Goal: Navigation & Orientation: Find specific page/section

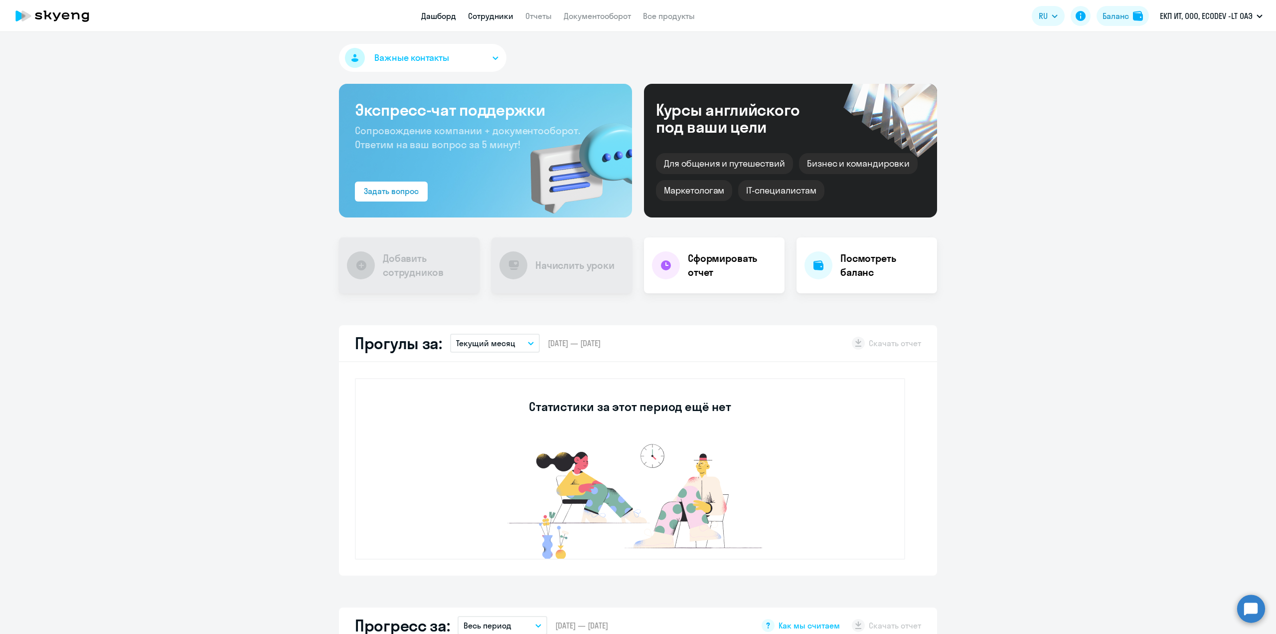
click at [483, 16] on link "Сотрудники" at bounding box center [490, 16] width 45 height 10
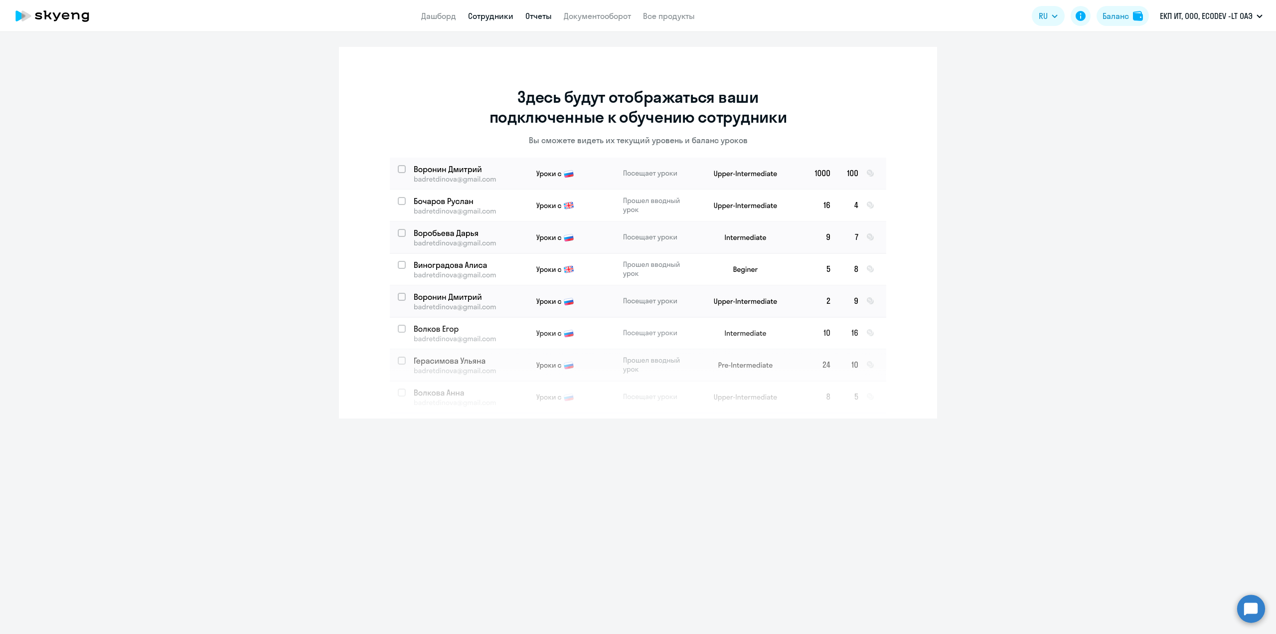
click at [543, 16] on link "Отчеты" at bounding box center [538, 16] width 26 height 10
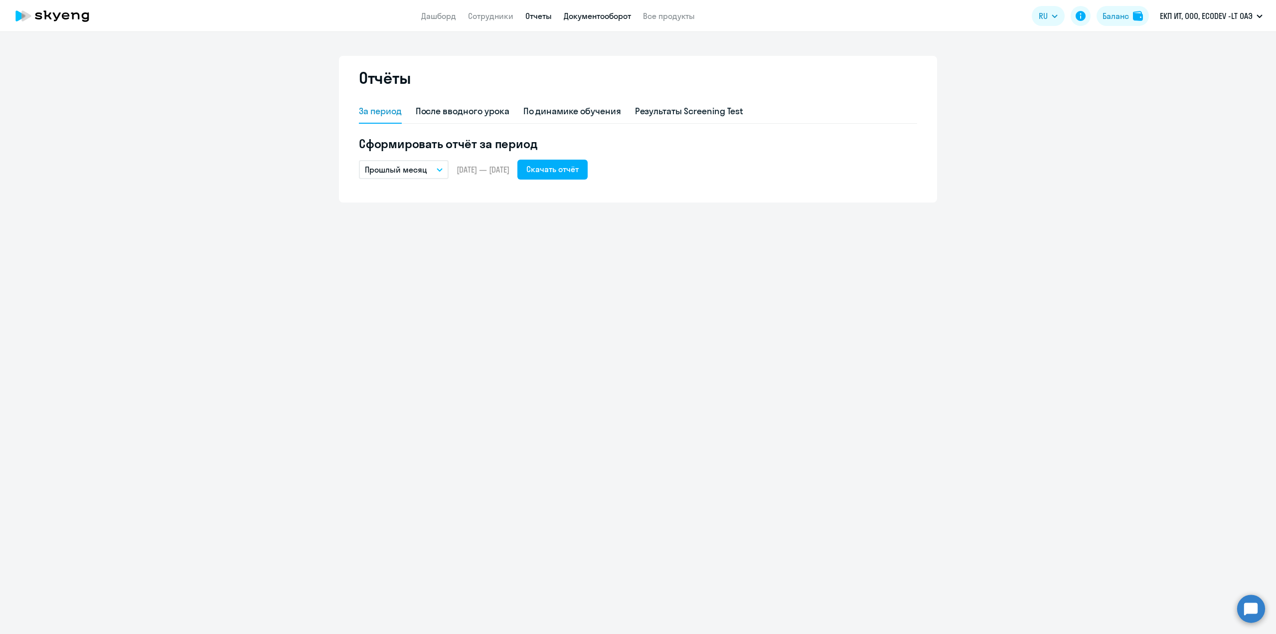
click at [588, 17] on link "Документооборот" at bounding box center [597, 16] width 67 height 10
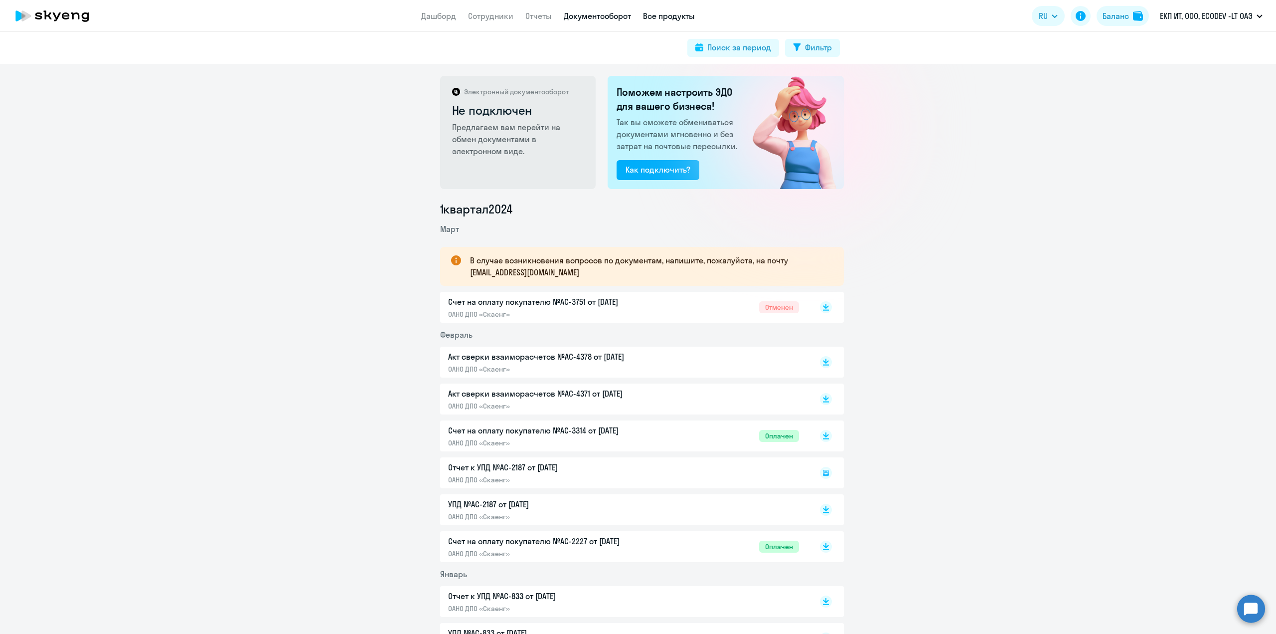
click at [678, 18] on link "Все продукты" at bounding box center [669, 16] width 52 height 10
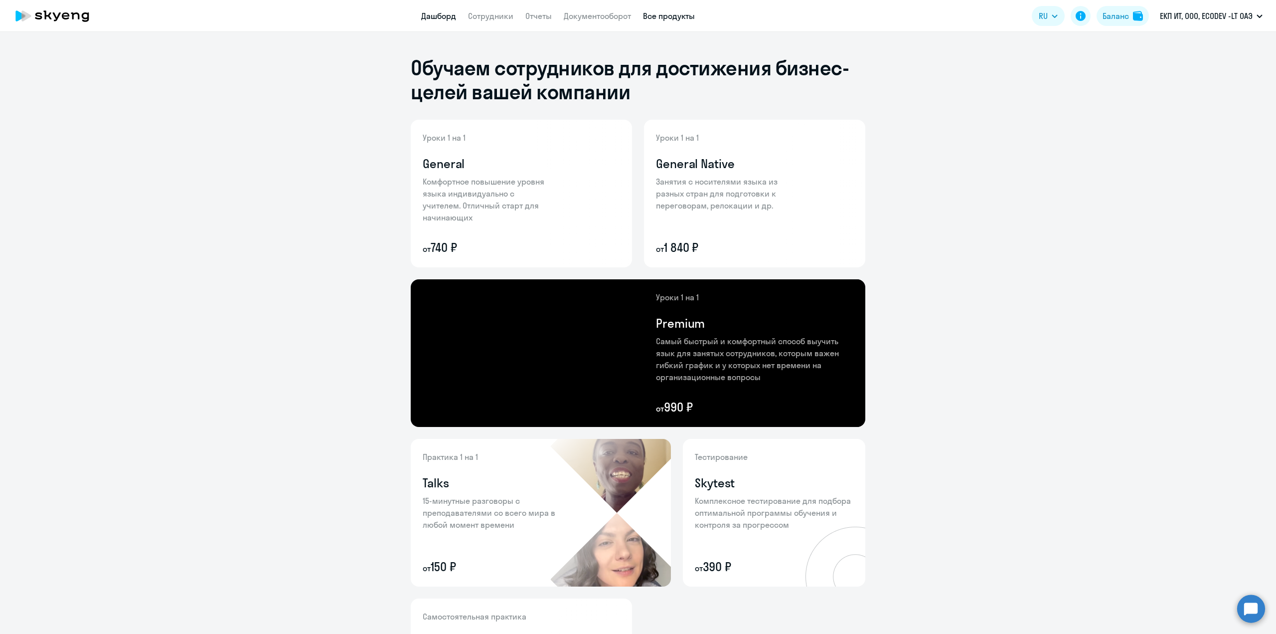
click at [444, 14] on link "Дашборд" at bounding box center [438, 16] width 35 height 10
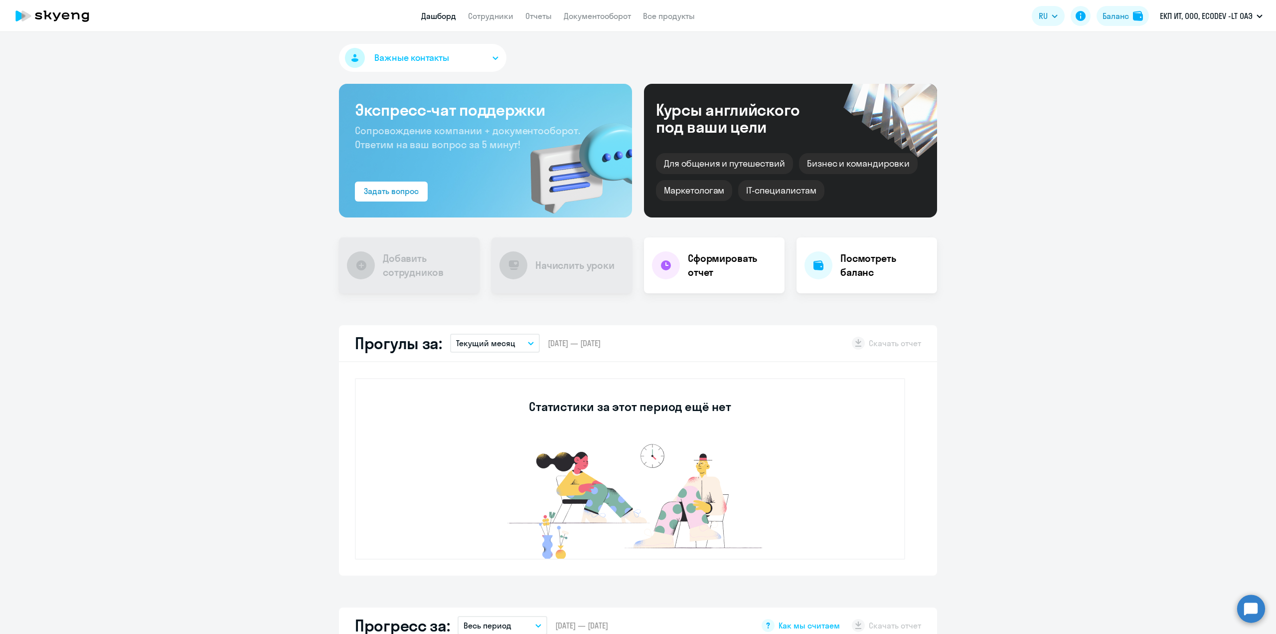
drag, startPoint x: 487, startPoint y: 15, endPoint x: 539, endPoint y: 44, distance: 59.8
click at [487, 15] on link "Сотрудники" at bounding box center [490, 16] width 45 height 10
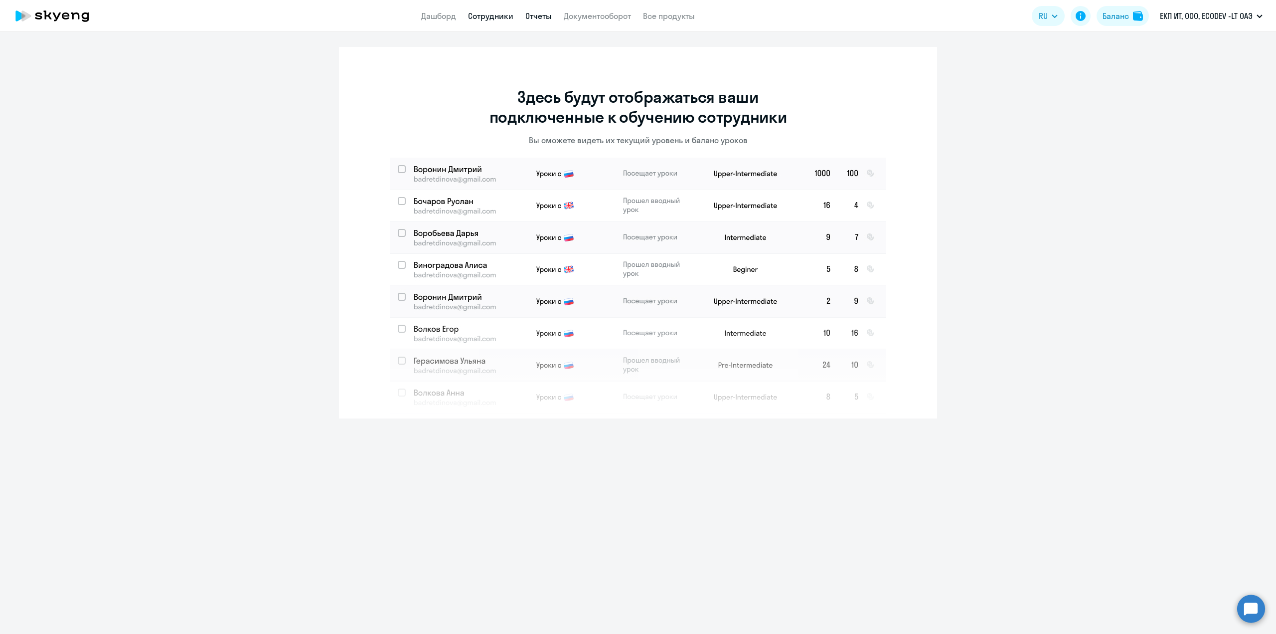
click at [542, 16] on link "Отчеты" at bounding box center [538, 16] width 26 height 10
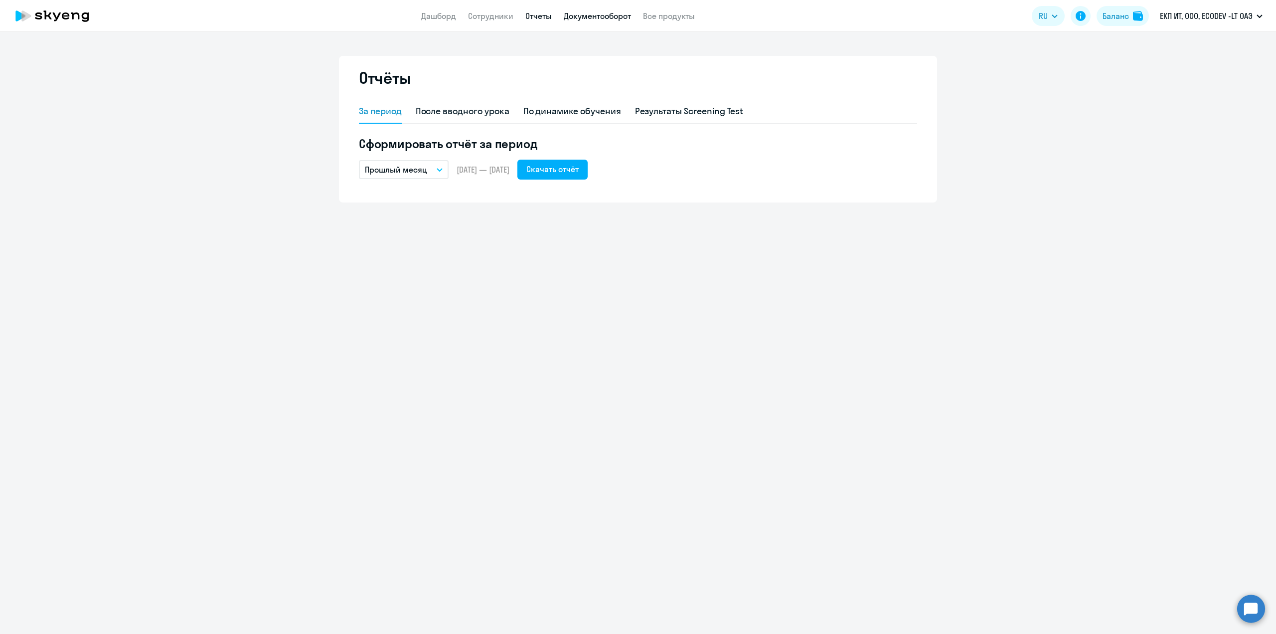
click at [598, 17] on link "Документооборот" at bounding box center [597, 16] width 67 height 10
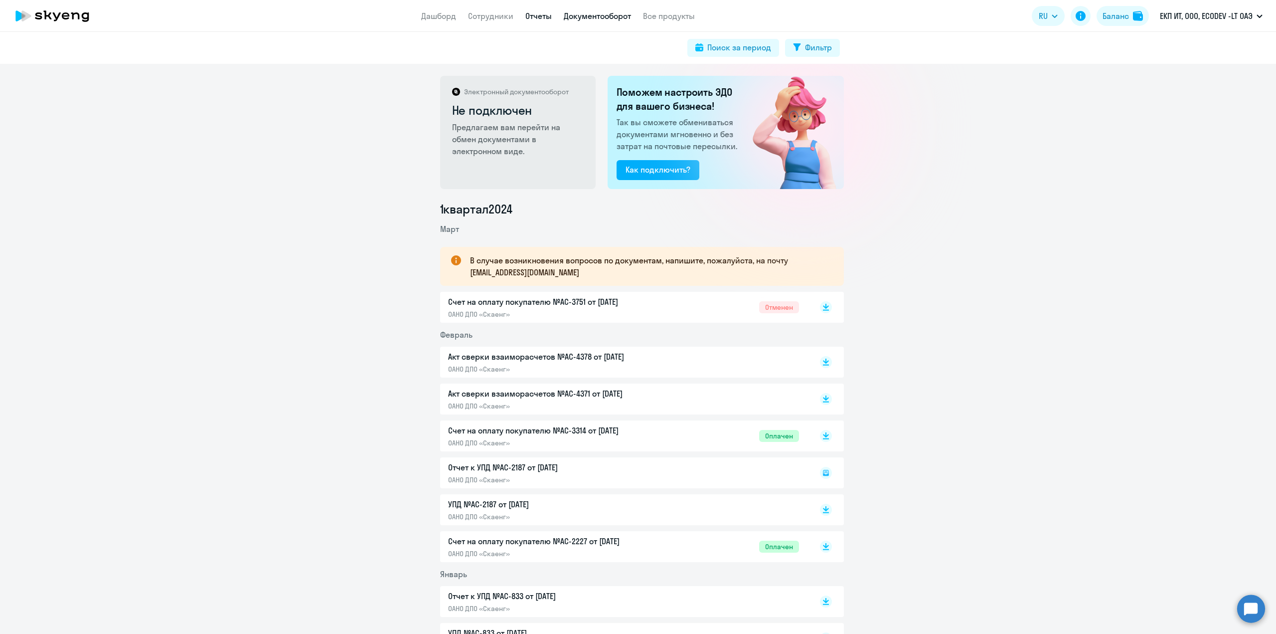
click at [544, 15] on link "Отчеты" at bounding box center [538, 16] width 26 height 10
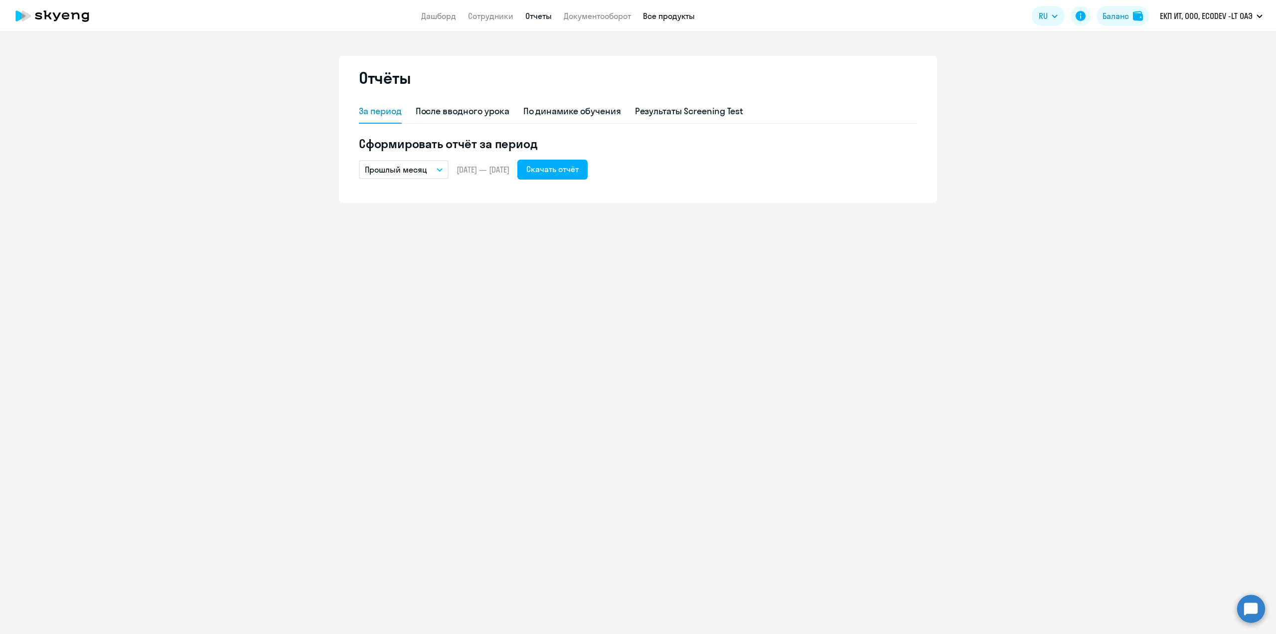
click at [682, 16] on link "Все продукты" at bounding box center [669, 16] width 52 height 10
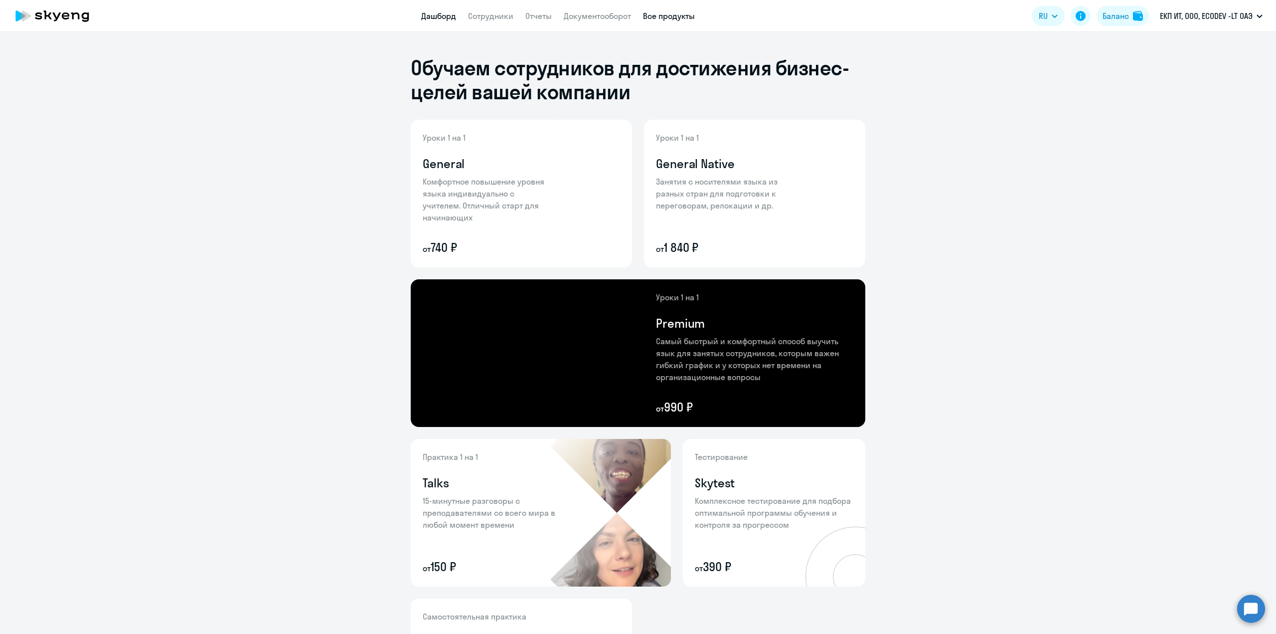
click at [424, 12] on link "Дашборд" at bounding box center [438, 16] width 35 height 10
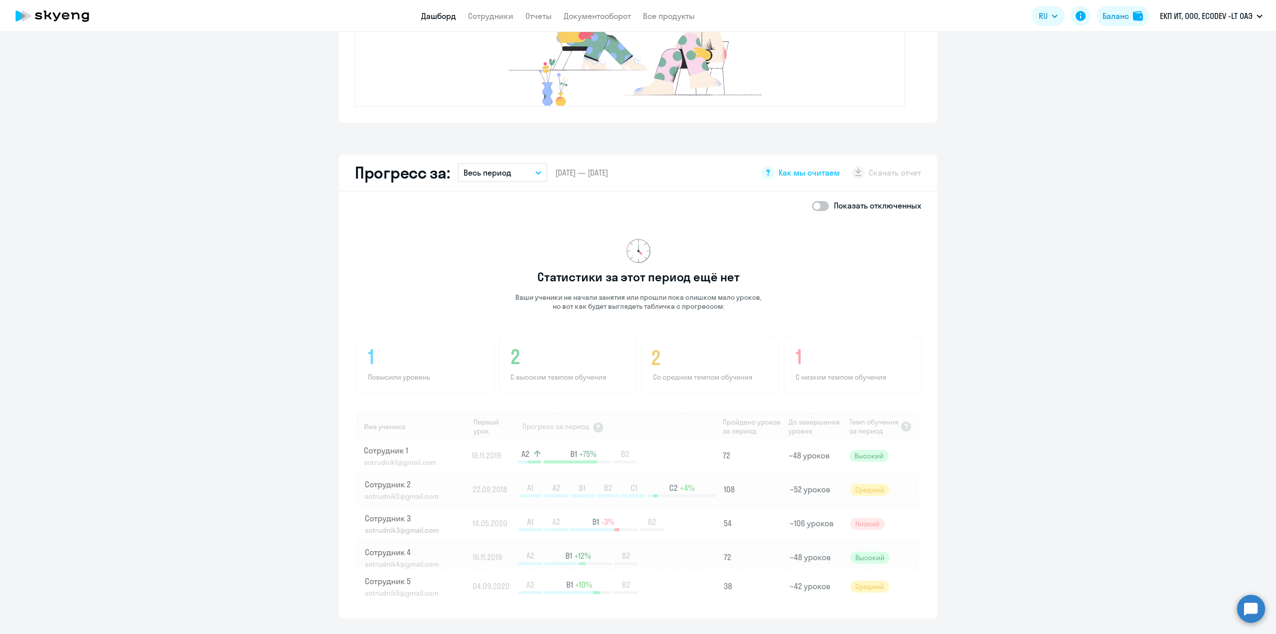
scroll to position [457, 0]
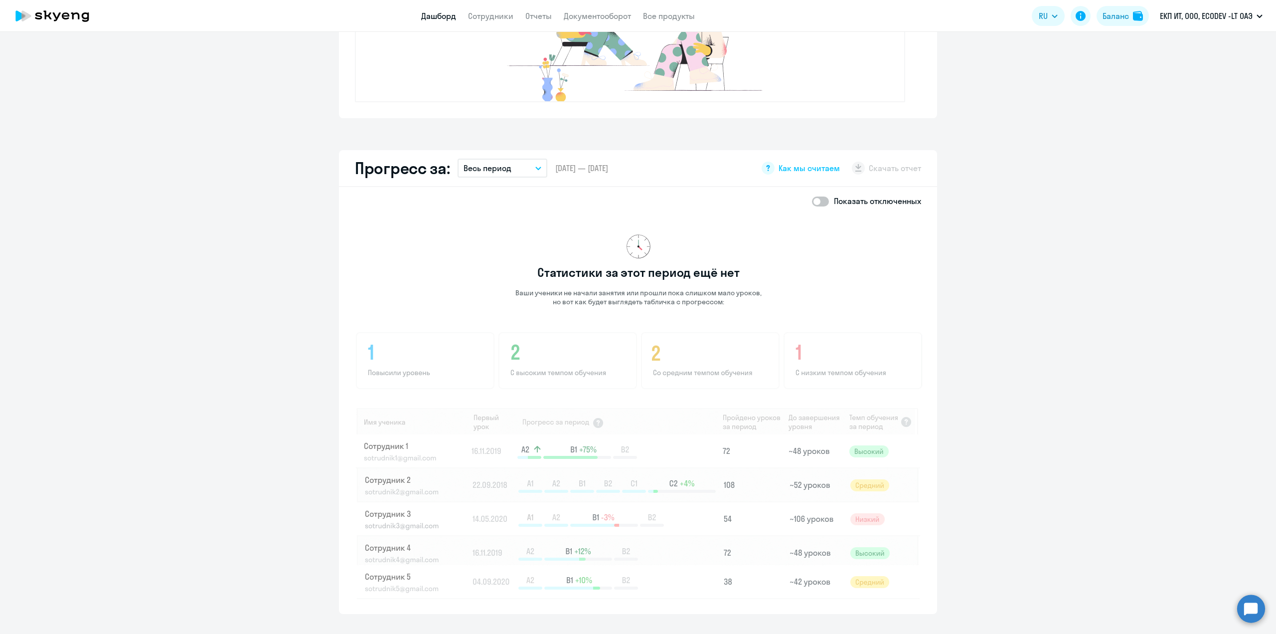
drag, startPoint x: 498, startPoint y: 13, endPoint x: 530, endPoint y: 31, distance: 36.4
click at [498, 13] on link "Сотрудники" at bounding box center [490, 16] width 45 height 10
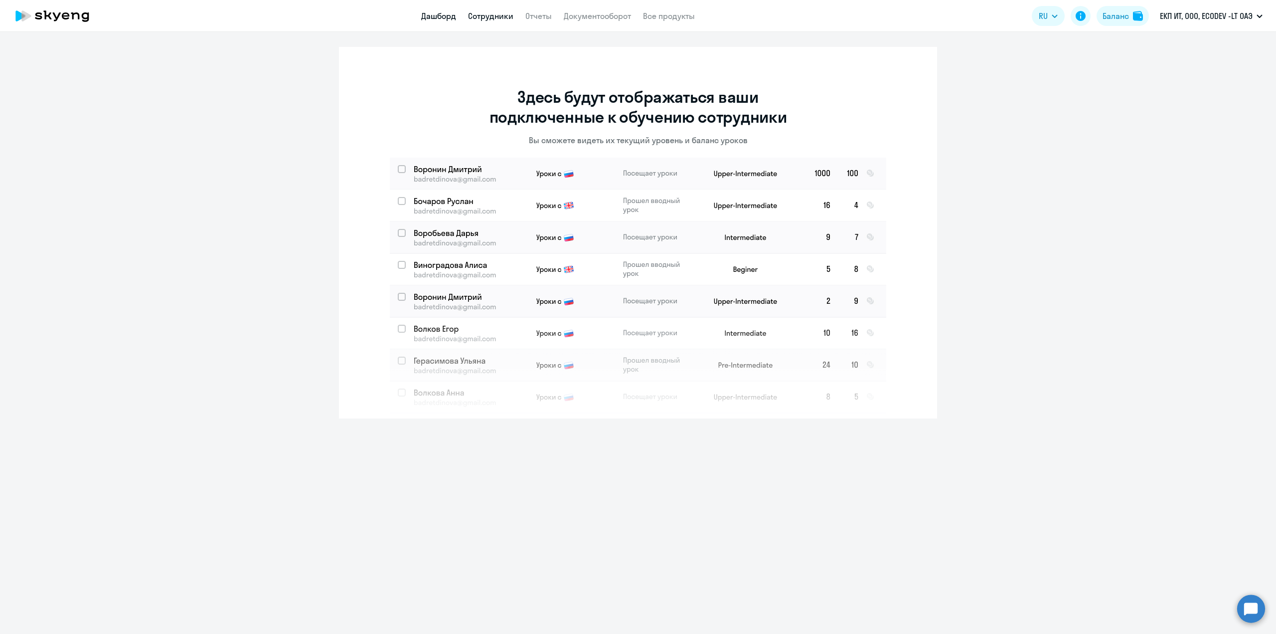
click at [439, 17] on link "Дашборд" at bounding box center [438, 16] width 35 height 10
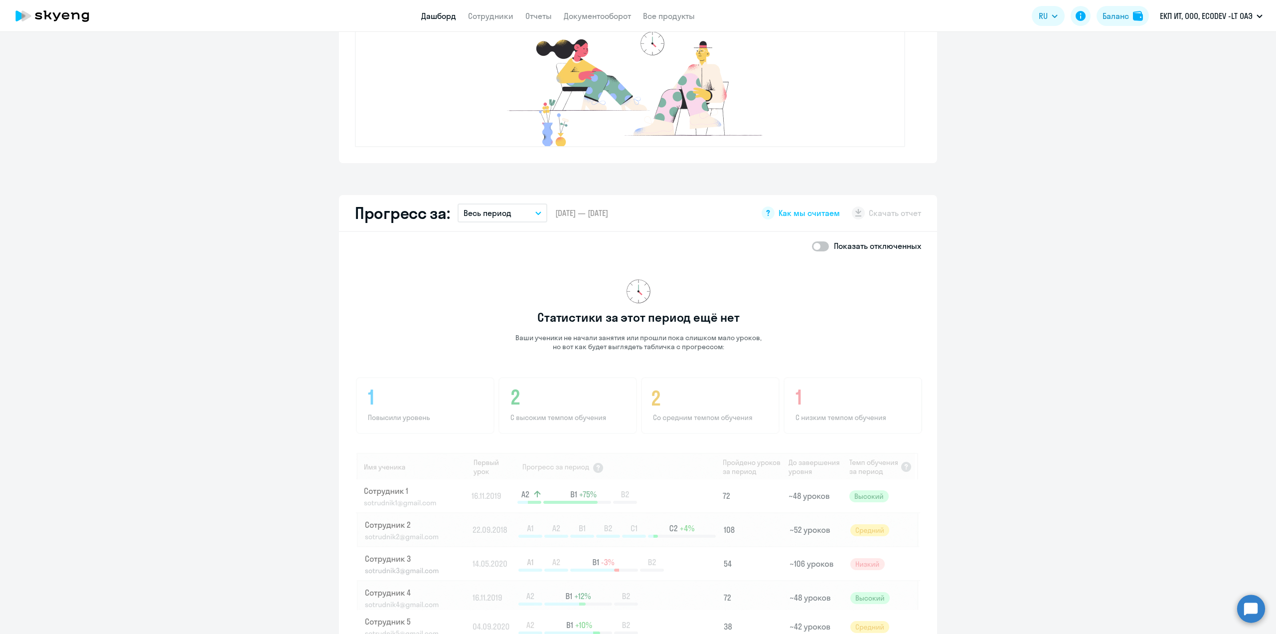
scroll to position [258, 0]
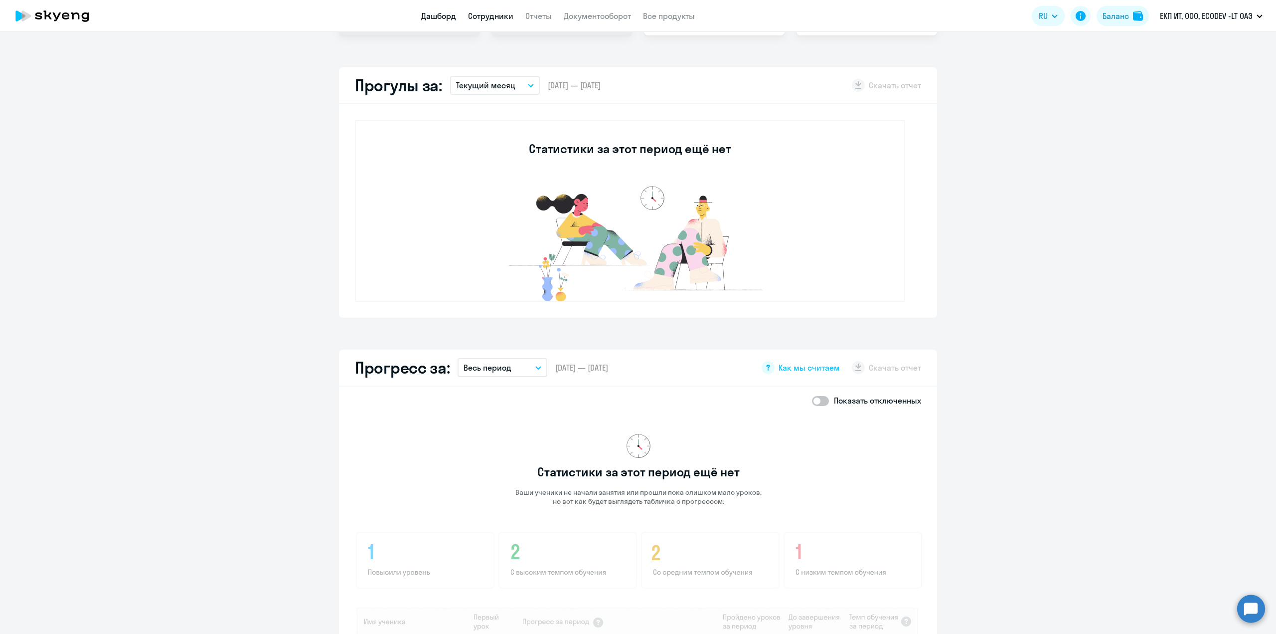
click at [489, 15] on link "Сотрудники" at bounding box center [490, 16] width 45 height 10
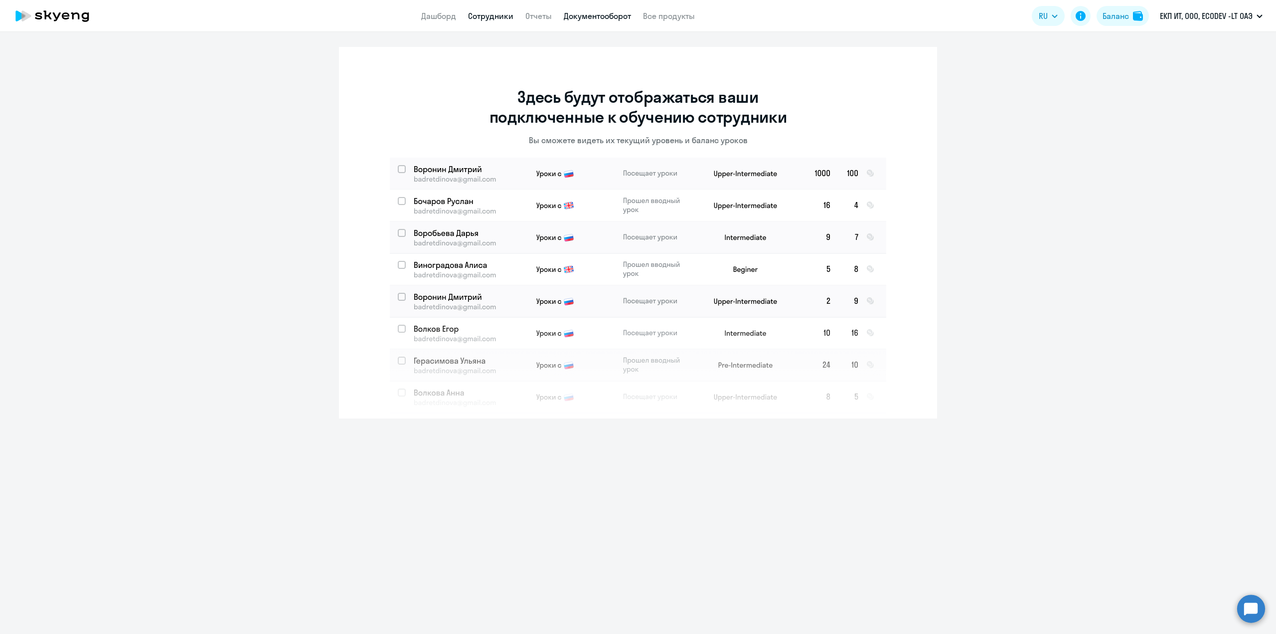
drag, startPoint x: 592, startPoint y: 16, endPoint x: 602, endPoint y: 12, distance: 10.1
click at [592, 16] on link "Документооборот" at bounding box center [597, 16] width 67 height 10
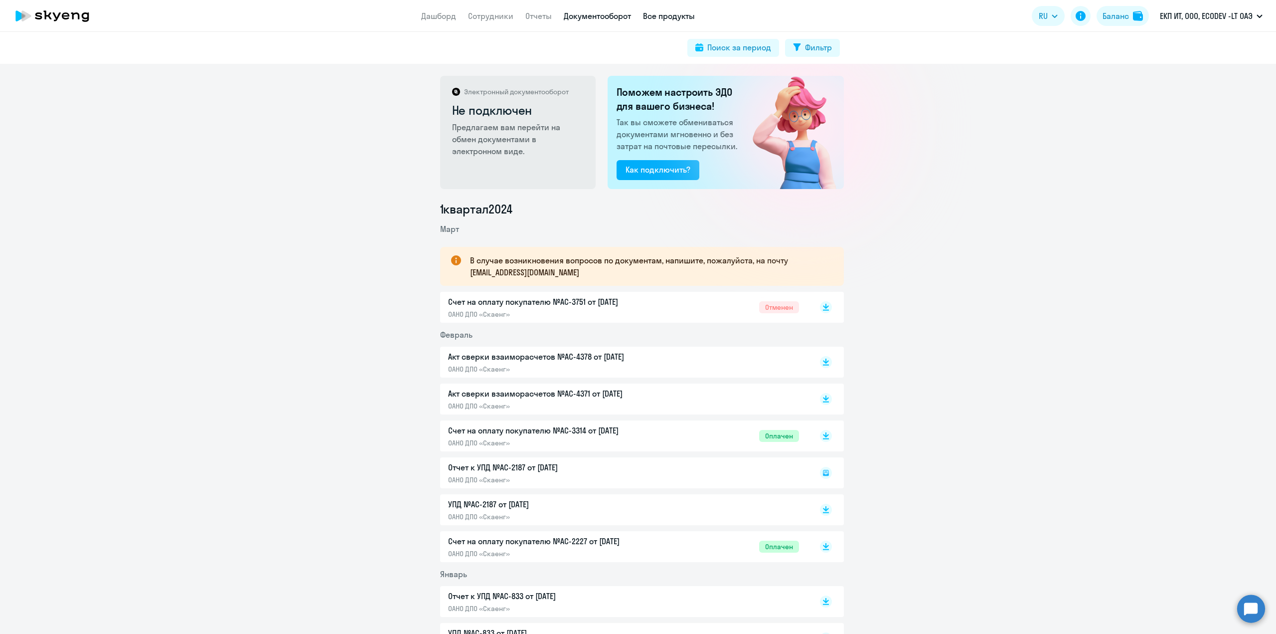
click at [672, 20] on link "Все продукты" at bounding box center [669, 16] width 52 height 10
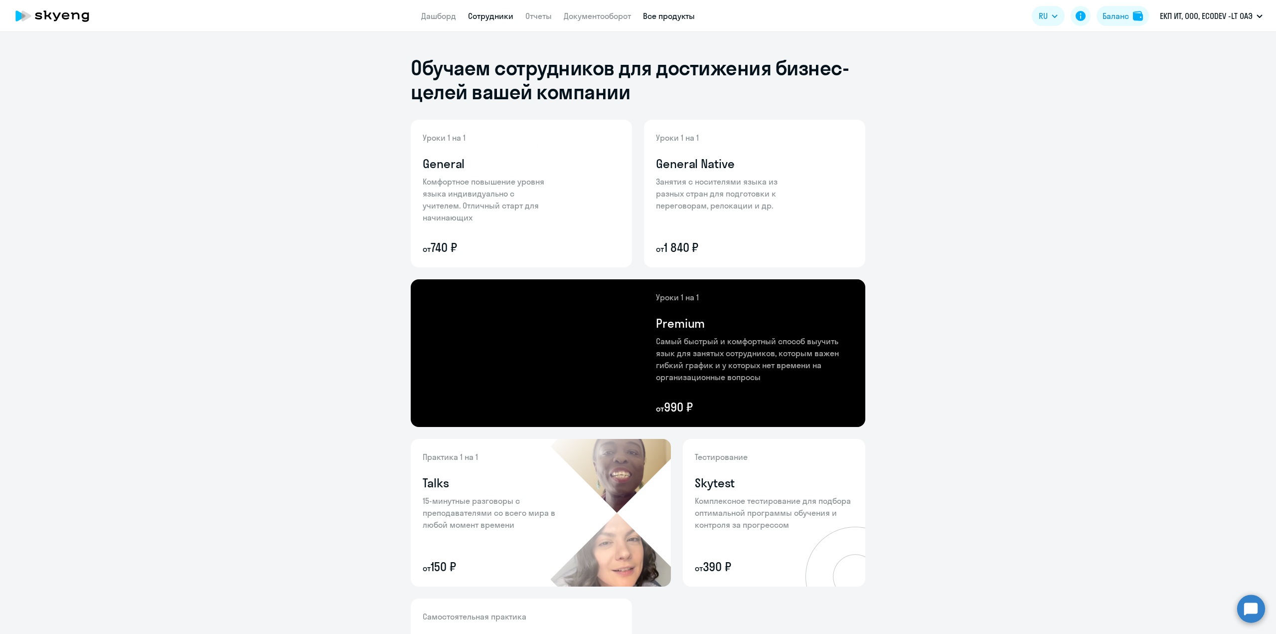
click at [489, 13] on link "Сотрудники" at bounding box center [490, 16] width 45 height 10
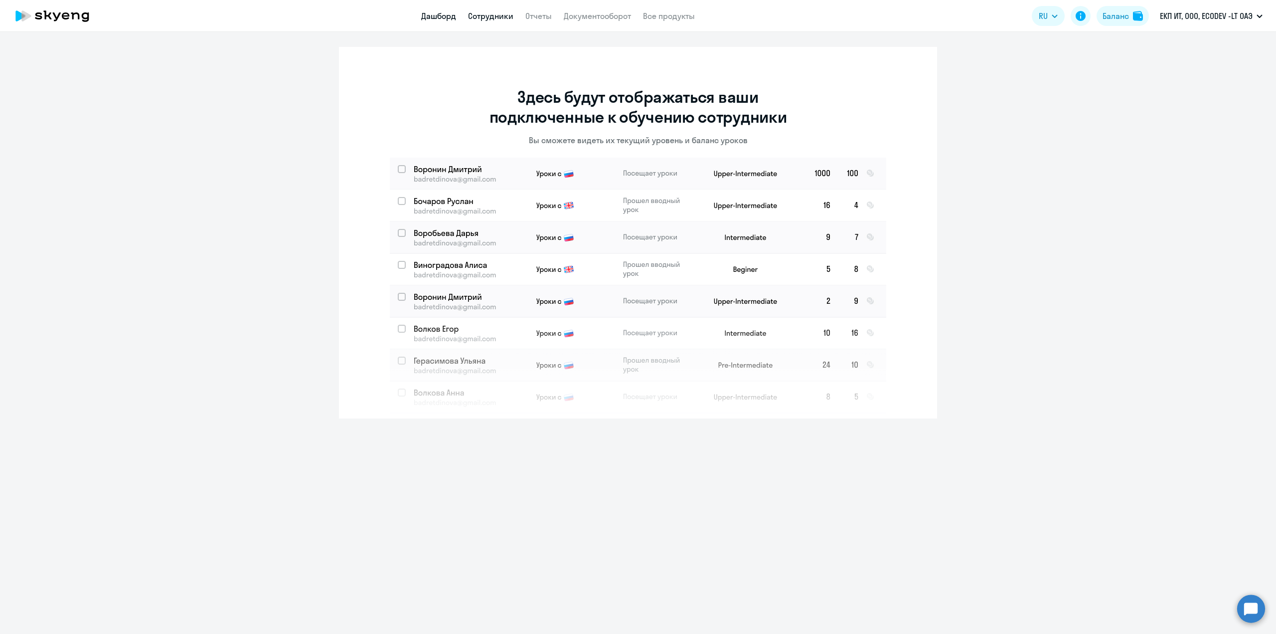
click at [438, 16] on link "Дашборд" at bounding box center [438, 16] width 35 height 10
